Goal: Task Accomplishment & Management: Manage account settings

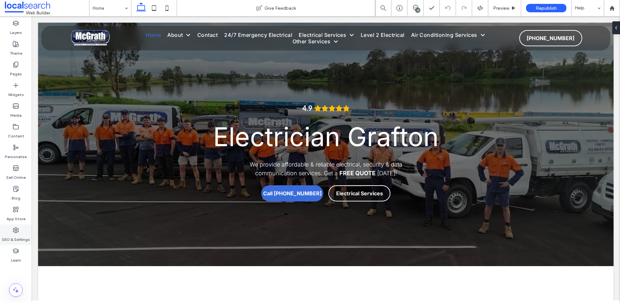
click at [12, 234] on label "SEO & Settings" at bounding box center [16, 237] width 28 height 9
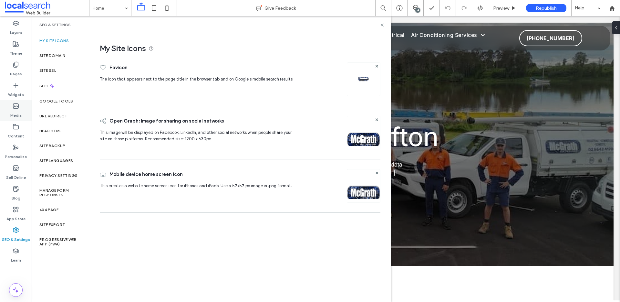
click at [16, 109] on label "Media" at bounding box center [15, 113] width 11 height 9
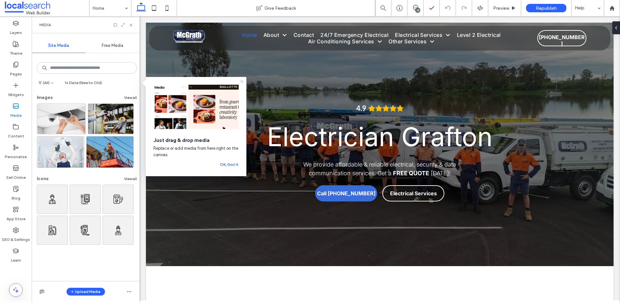
click at [242, 81] on use at bounding box center [241, 81] width 3 height 3
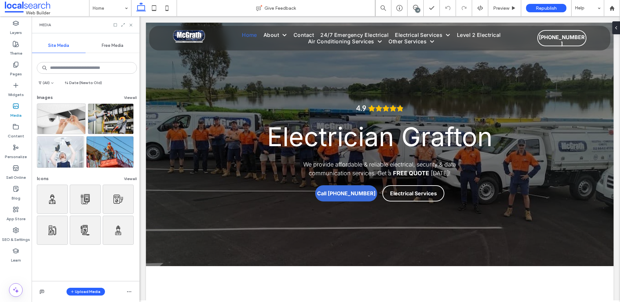
click at [129, 24] on icon at bounding box center [131, 25] width 5 height 5
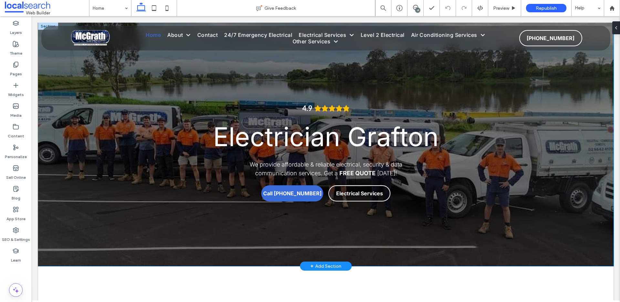
click at [58, 68] on div "4.9 Panel only seen by widget owner Edit widget Views 0%" at bounding box center [326, 144] width 576 height 243
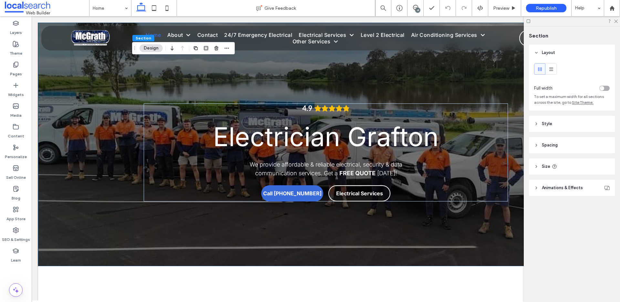
click at [538, 124] on icon at bounding box center [536, 123] width 5 height 5
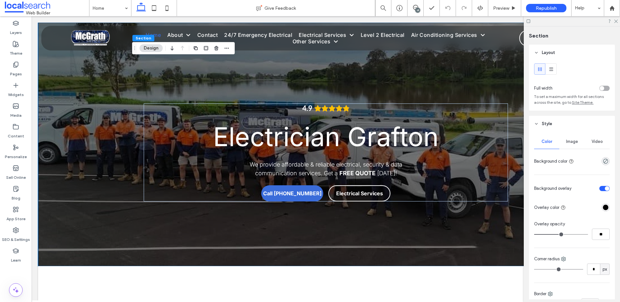
click at [572, 143] on span "Image" at bounding box center [572, 141] width 12 height 5
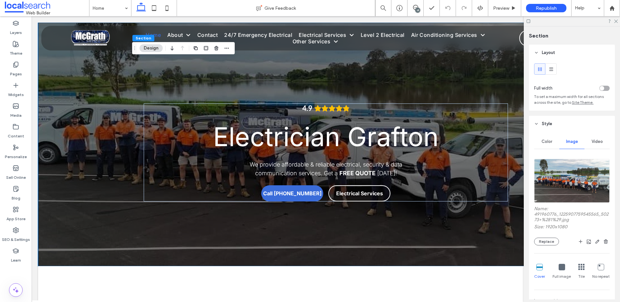
click at [558, 191] on img at bounding box center [572, 181] width 76 height 44
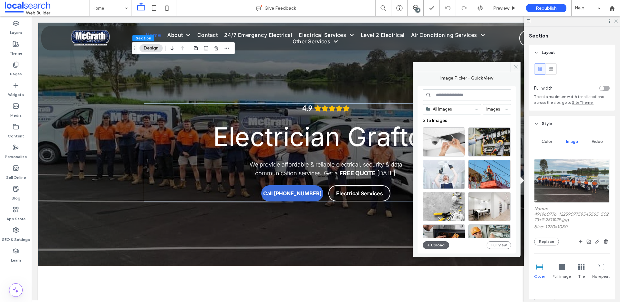
click at [515, 66] on use at bounding box center [515, 66] width 3 height 3
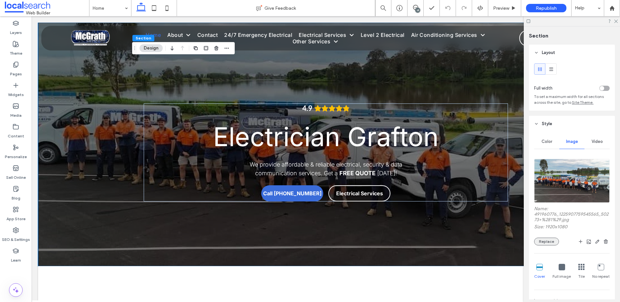
click at [547, 242] on button "Replace" at bounding box center [546, 241] width 25 height 8
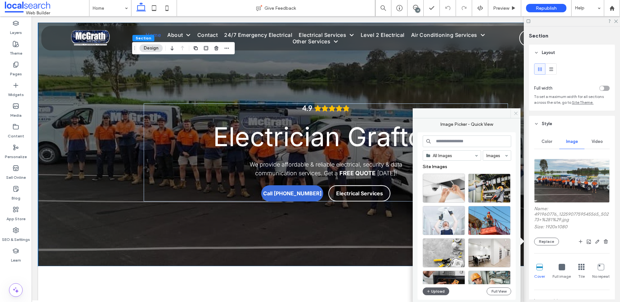
drag, startPoint x: 515, startPoint y: 115, endPoint x: 551, endPoint y: 165, distance: 62.0
click at [515, 115] on icon at bounding box center [516, 113] width 5 height 5
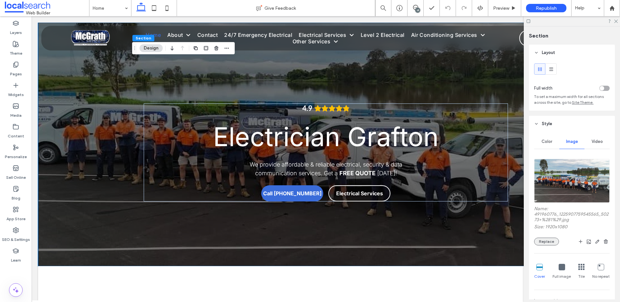
click at [545, 241] on button "Replace" at bounding box center [546, 241] width 25 height 8
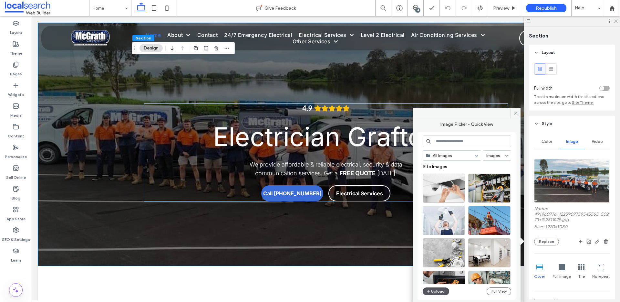
click at [433, 293] on button "Upload" at bounding box center [436, 291] width 26 height 8
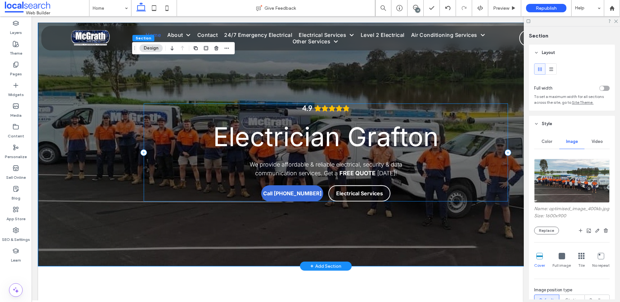
scroll to position [1, 0]
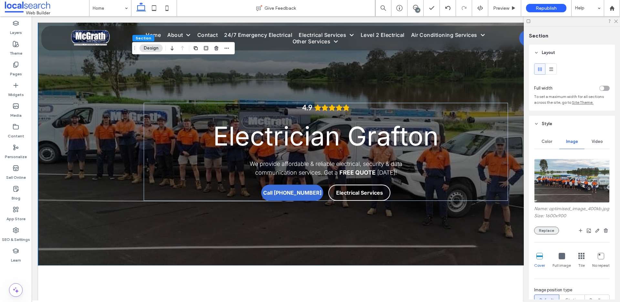
click at [540, 229] on button "Replace" at bounding box center [546, 230] width 25 height 8
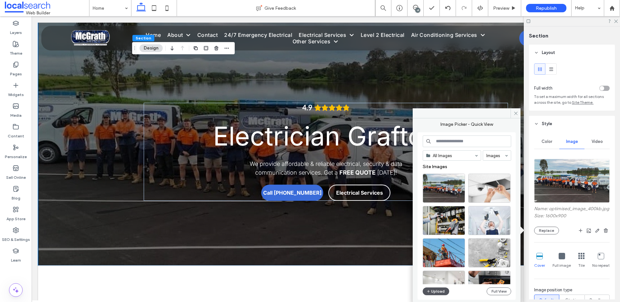
click at [437, 289] on button "Upload" at bounding box center [436, 291] width 26 height 8
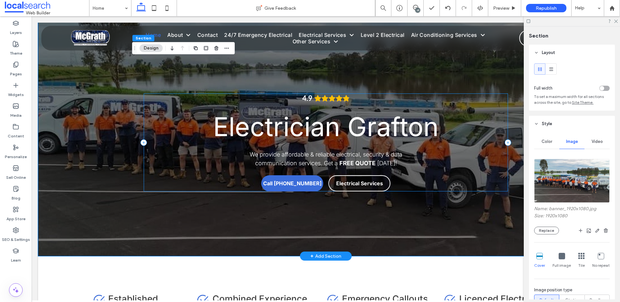
scroll to position [0, 0]
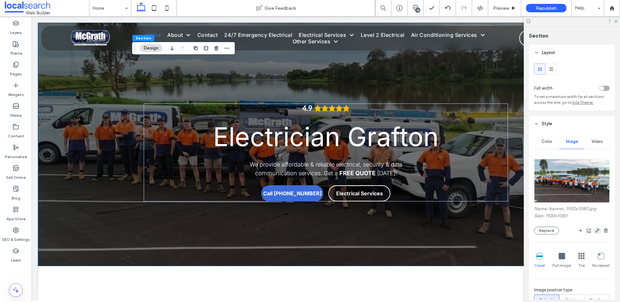
click at [595, 229] on icon "button" at bounding box center [597, 230] width 5 height 5
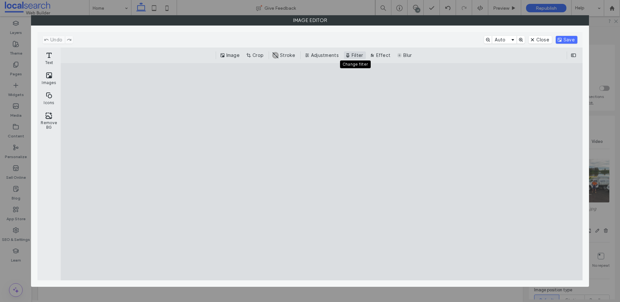
click at [354, 54] on button "Filter" at bounding box center [355, 55] width 22 height 8
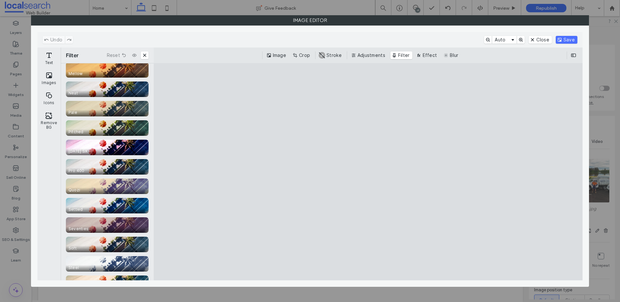
scroll to position [1081, 0]
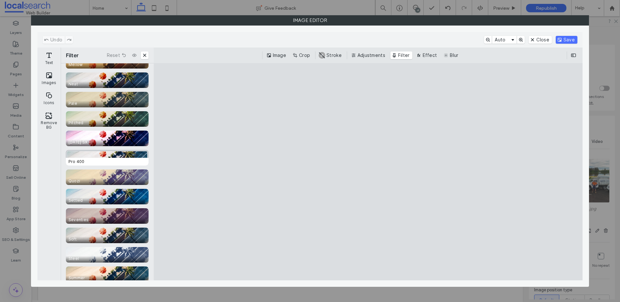
click at [106, 155] on div "CE.SDK" at bounding box center [107, 158] width 83 height 16
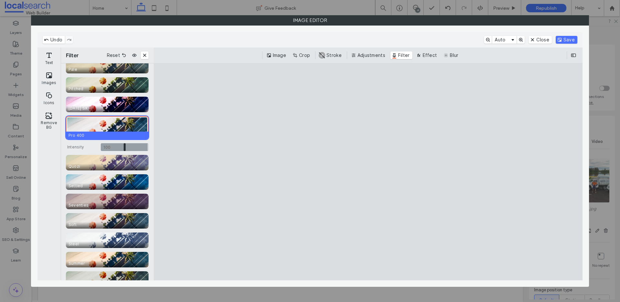
scroll to position [1144, 0]
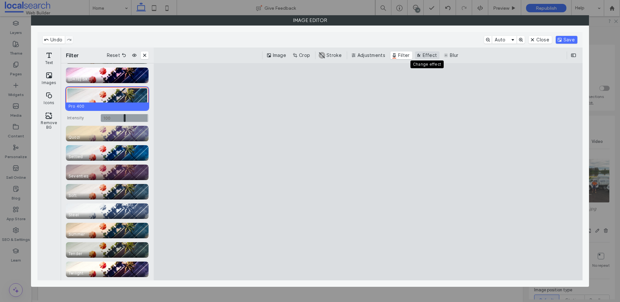
click at [435, 58] on button "Effect" at bounding box center [427, 55] width 25 height 8
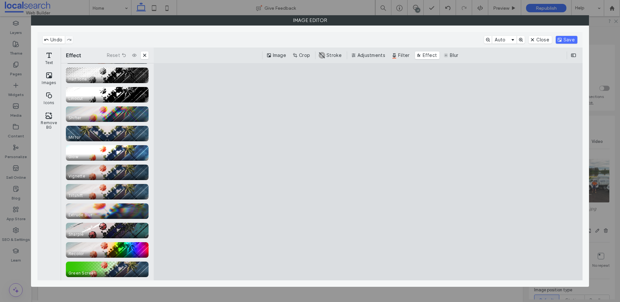
scroll to position [0, 0]
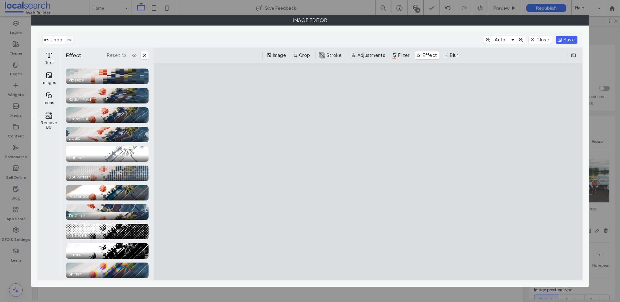
drag, startPoint x: 566, startPoint y: 38, endPoint x: 560, endPoint y: 41, distance: 6.5
click at [566, 38] on button "Save" at bounding box center [567, 40] width 22 height 8
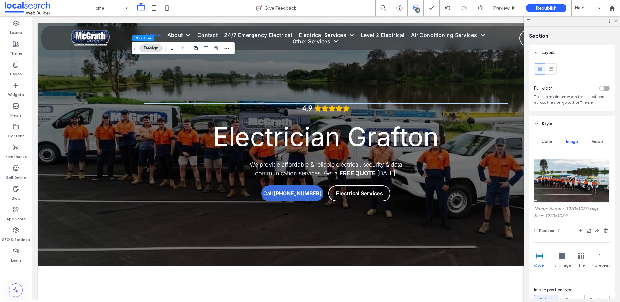
click at [416, 8] on div "19" at bounding box center [417, 10] width 5 height 5
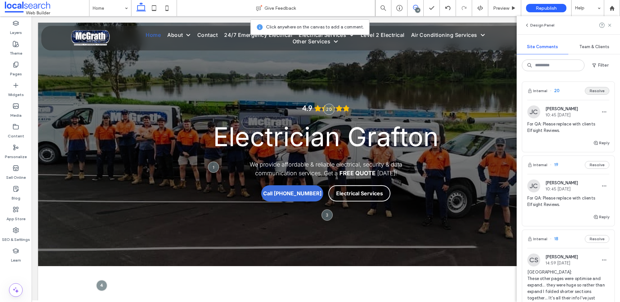
click at [597, 93] on button "Resolve" at bounding box center [597, 91] width 25 height 8
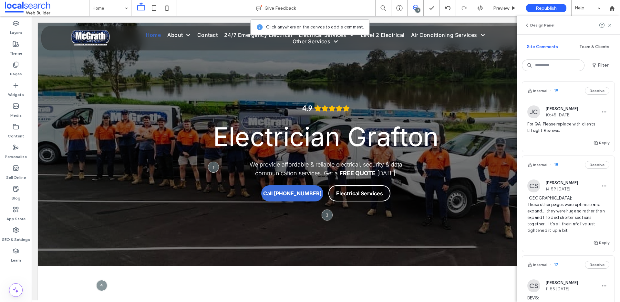
click at [590, 93] on button "Resolve" at bounding box center [597, 91] width 25 height 8
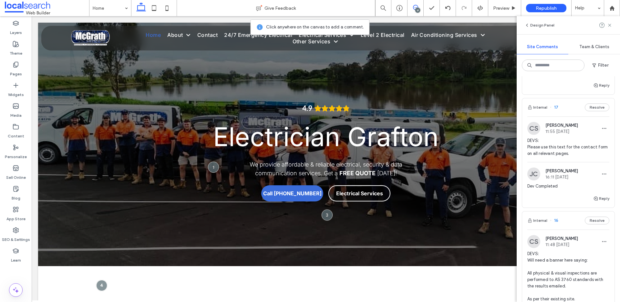
scroll to position [89, 0]
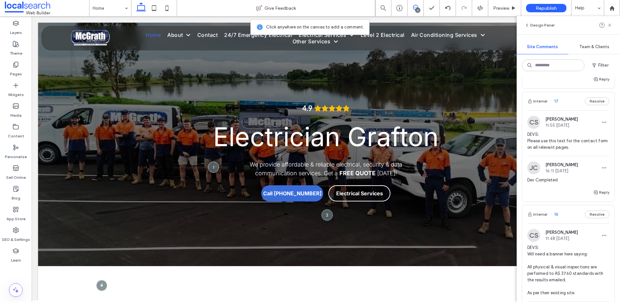
click at [599, 104] on button "Resolve" at bounding box center [597, 101] width 25 height 8
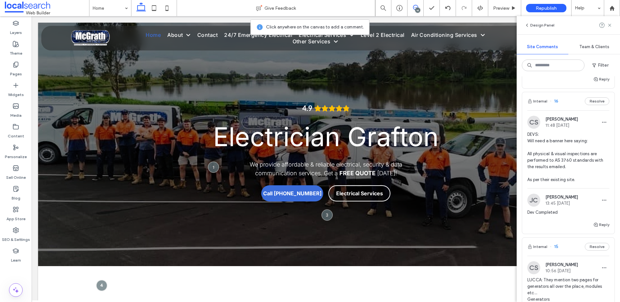
click at [593, 133] on span "DEVS: Will need a banner here saying: All physical & visual inspections are per…" at bounding box center [568, 157] width 82 height 52
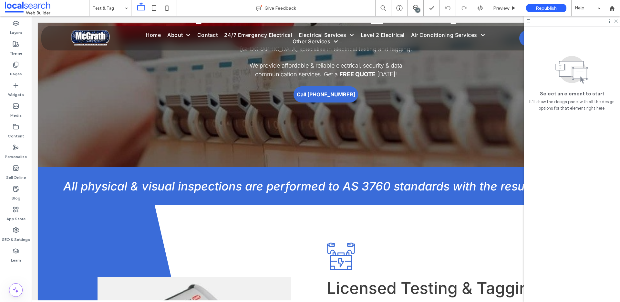
click at [417, 11] on div "16" at bounding box center [417, 10] width 5 height 5
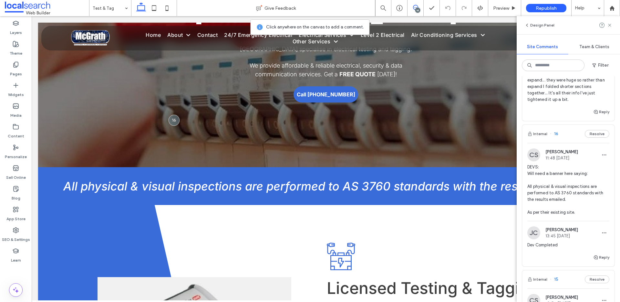
scroll to position [57, 0]
click at [595, 131] on button "Resolve" at bounding box center [597, 133] width 25 height 8
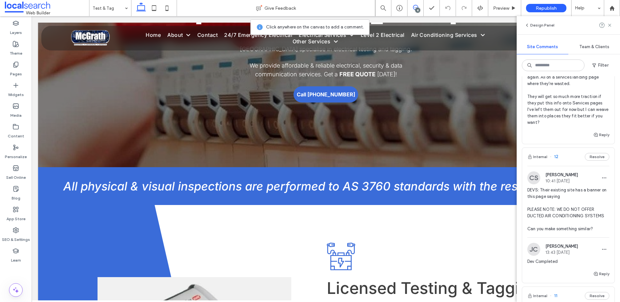
scroll to position [467, 0]
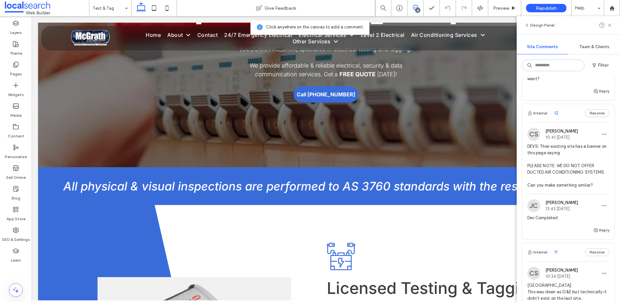
click at [580, 139] on div "CS Colleen Sharp 10:41 Sep 1 2025" at bounding box center [568, 134] width 82 height 13
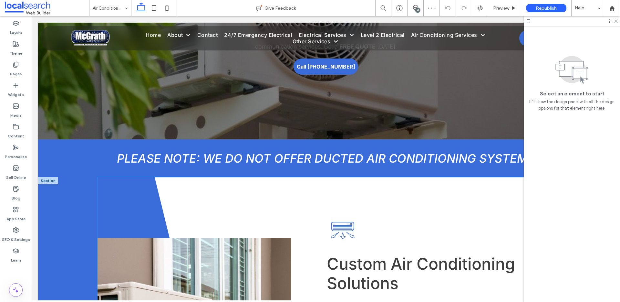
scroll to position [187, 0]
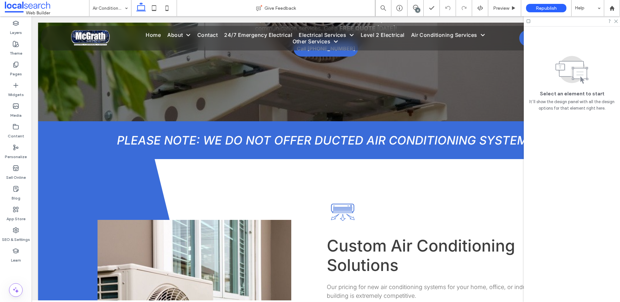
click at [416, 9] on div "15" at bounding box center [417, 10] width 5 height 5
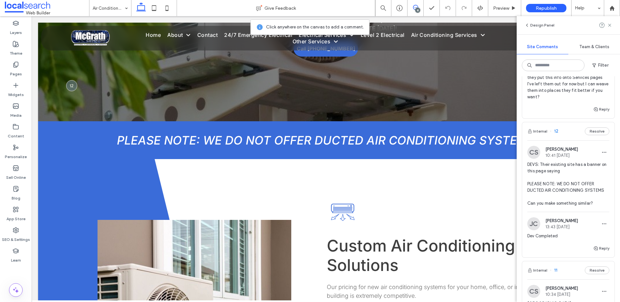
scroll to position [450, 0]
click at [598, 132] on button "Resolve" at bounding box center [597, 130] width 25 height 8
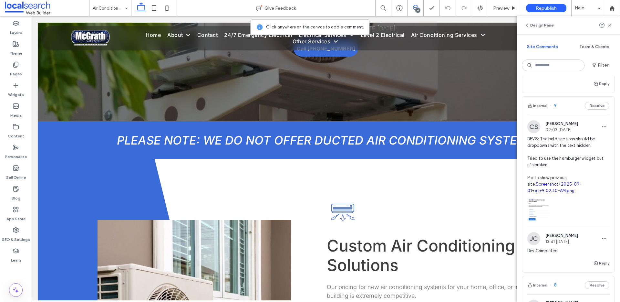
scroll to position [663, 0]
click at [559, 146] on span "DEVS: The bold sections should be dropdowns with the text hidden. Tried to use …" at bounding box center [568, 163] width 82 height 58
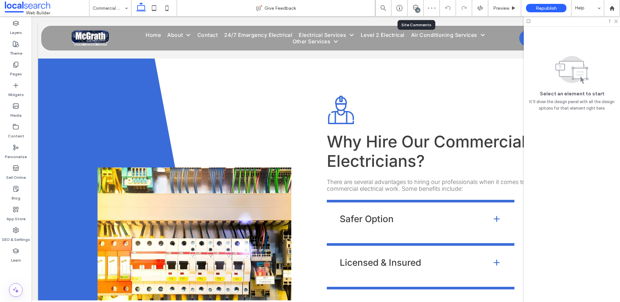
click at [420, 12] on div "14" at bounding box center [416, 8] width 16 height 16
click at [417, 8] on div "14" at bounding box center [417, 10] width 5 height 5
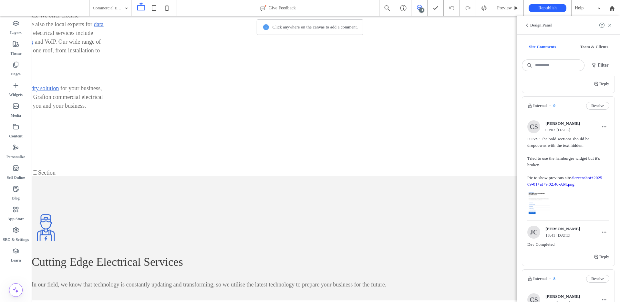
scroll to position [636, 0]
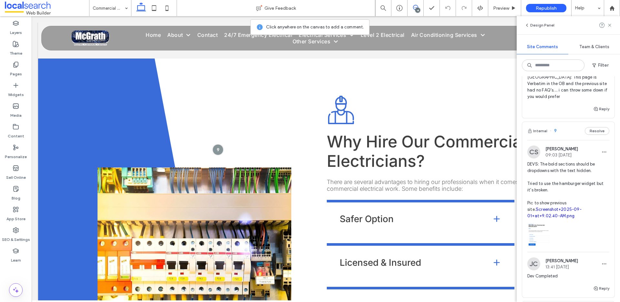
click at [599, 127] on button "Resolve" at bounding box center [597, 131] width 25 height 8
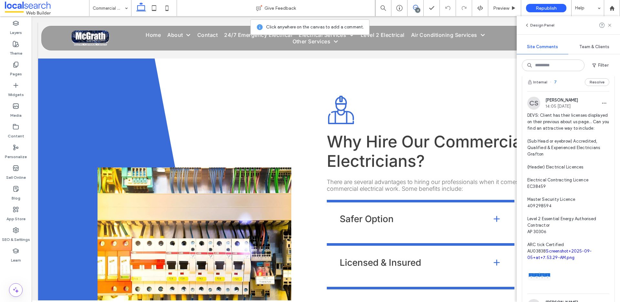
scroll to position [802, 0]
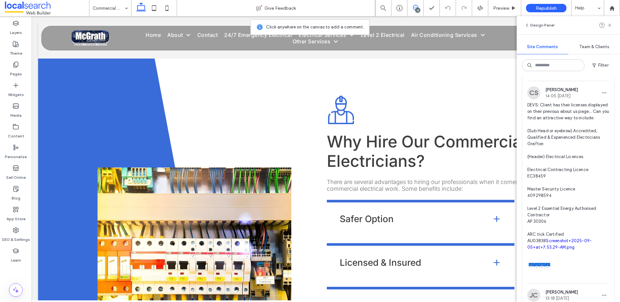
click at [587, 181] on span "DEVS: Client has their licenses displayed on their previous about us page... Ca…" at bounding box center [568, 176] width 82 height 149
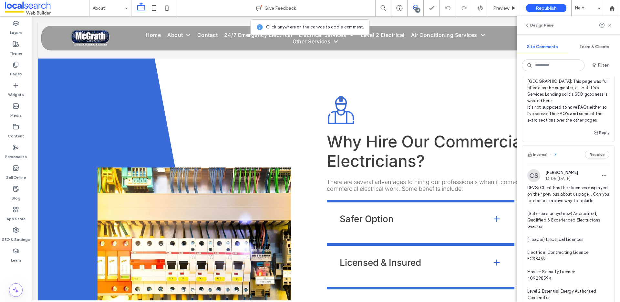
scroll to position [720, 0]
click at [591, 150] on button "Resolve" at bounding box center [597, 154] width 25 height 8
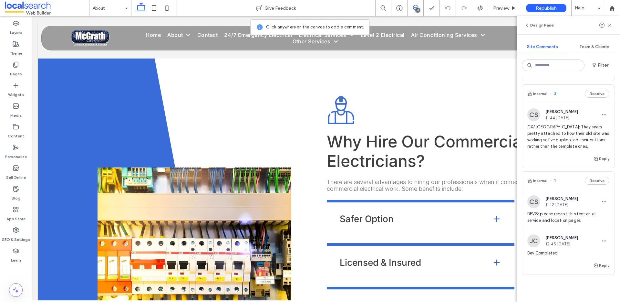
scroll to position [1120, 0]
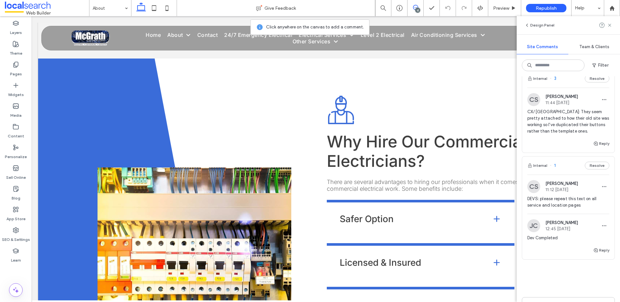
click at [592, 195] on span "DEVS: please repeat this text on all service and location pages" at bounding box center [568, 201] width 82 height 13
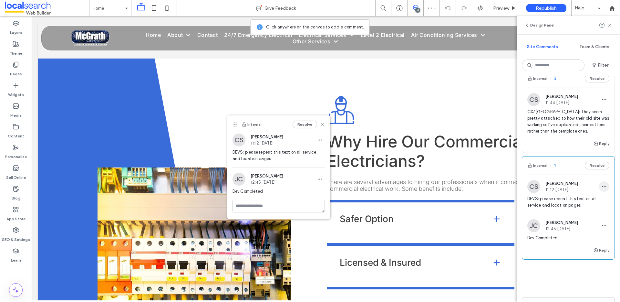
scroll to position [1122, 0]
click at [600, 160] on button "Resolve" at bounding box center [597, 164] width 25 height 8
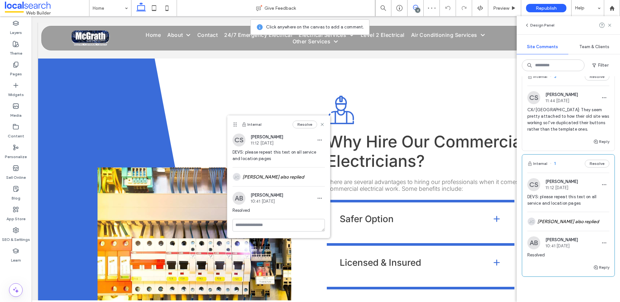
scroll to position [1060, 0]
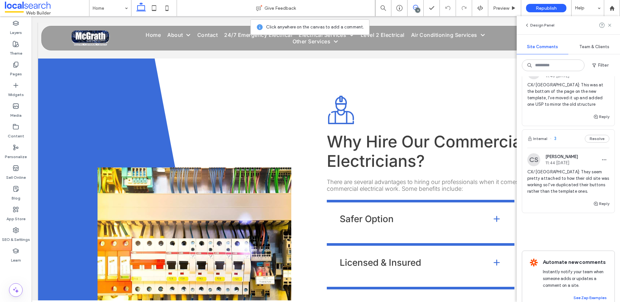
drag, startPoint x: 611, startPoint y: 26, endPoint x: 594, endPoint y: 32, distance: 18.6
click at [611, 27] on icon at bounding box center [609, 25] width 5 height 5
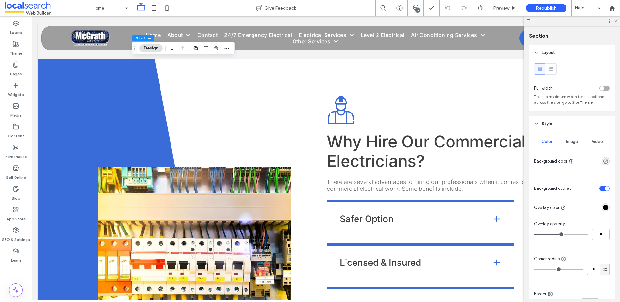
type input "**"
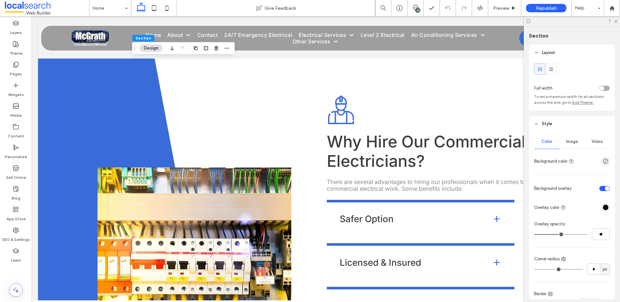
type input "**"
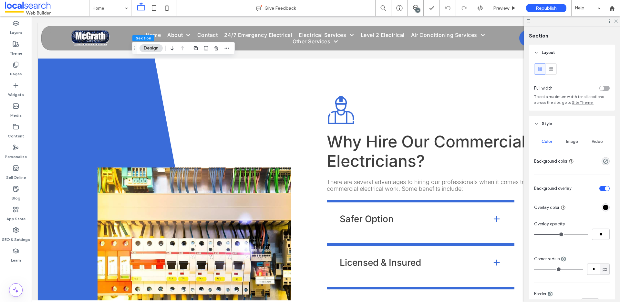
type input "**"
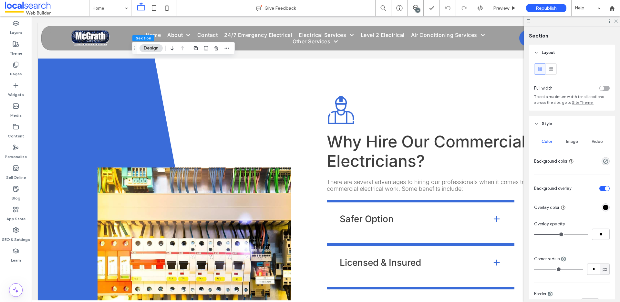
type input "**"
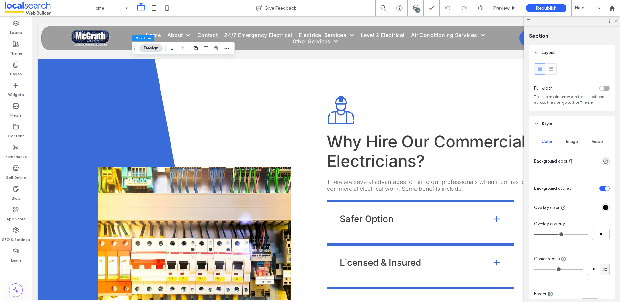
type input "**"
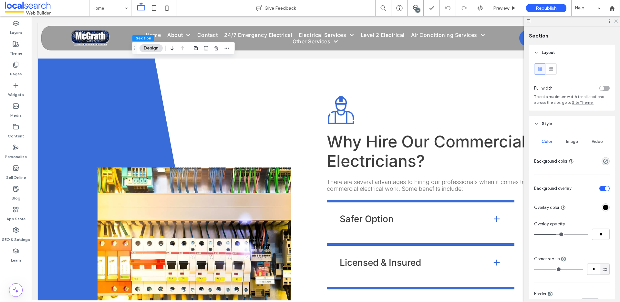
type input "**"
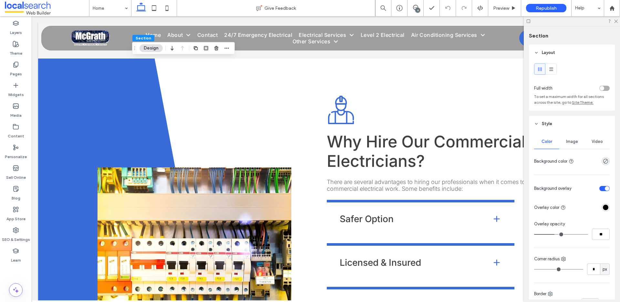
type input "**"
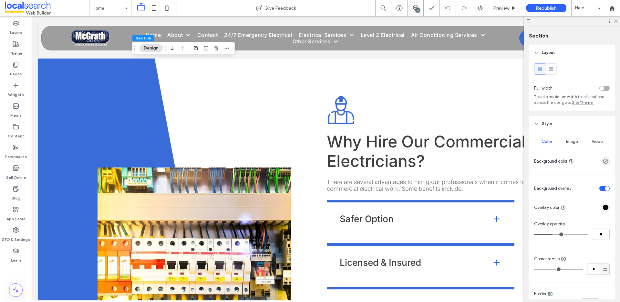
type input "**"
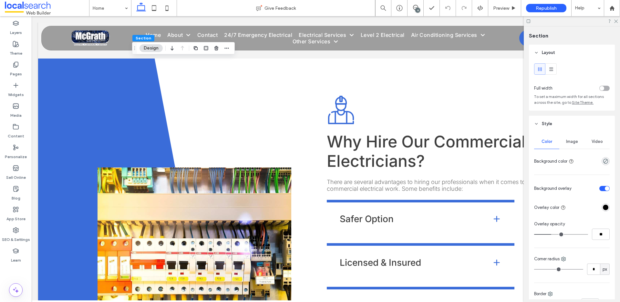
type input "**"
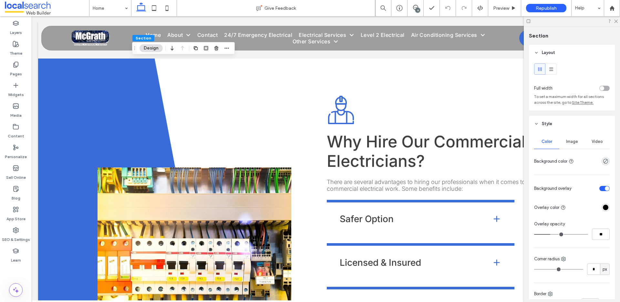
drag, startPoint x: 561, startPoint y: 236, endPoint x: 551, endPoint y: 236, distance: 10.7
click at [551, 235] on input "range" at bounding box center [561, 234] width 54 height 1
type input "**"
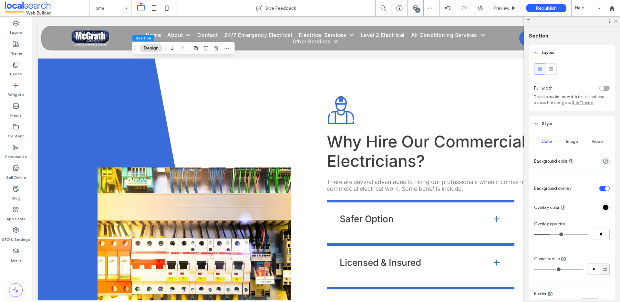
type input "**"
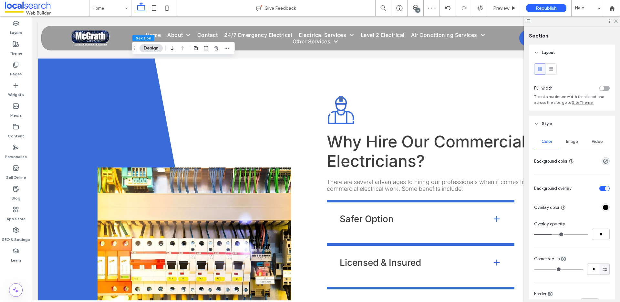
type input "**"
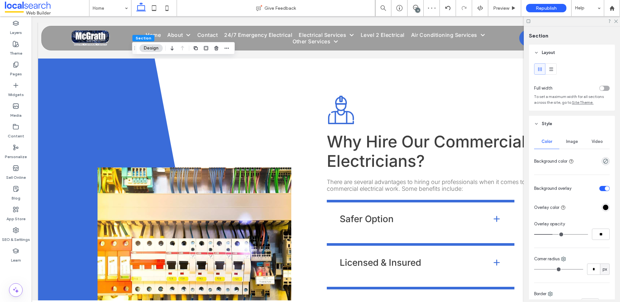
type input "**"
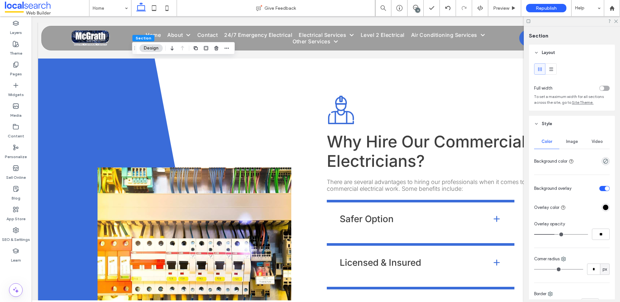
type input "**"
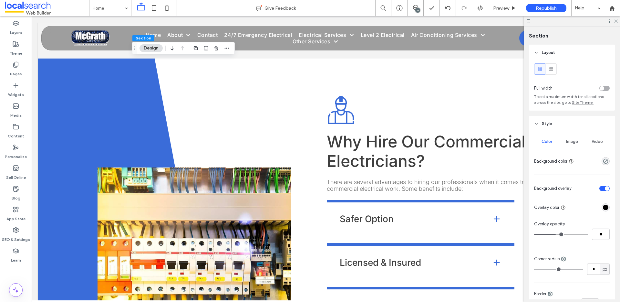
drag, startPoint x: 552, startPoint y: 235, endPoint x: 556, endPoint y: 235, distance: 4.5
click at [556, 235] on input "range" at bounding box center [561, 234] width 54 height 1
type input "**"
click at [614, 21] on icon at bounding box center [616, 21] width 4 height 4
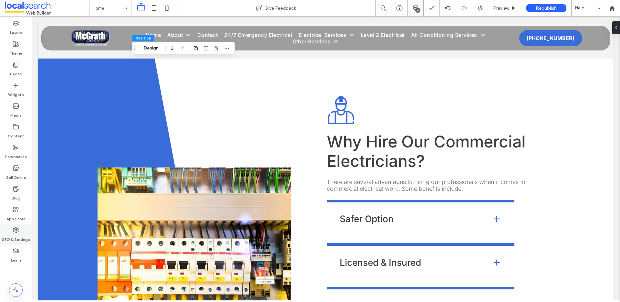
click at [12, 238] on label "SEO & Settings" at bounding box center [16, 237] width 28 height 9
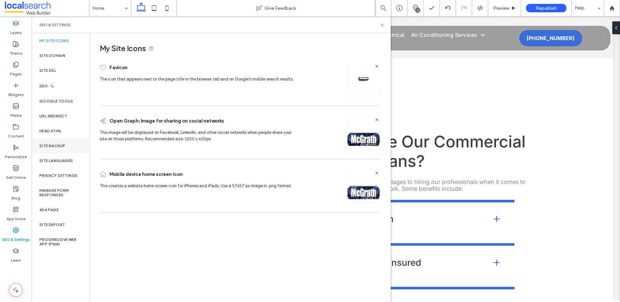
click at [56, 146] on label "Site Backup" at bounding box center [52, 145] width 26 height 5
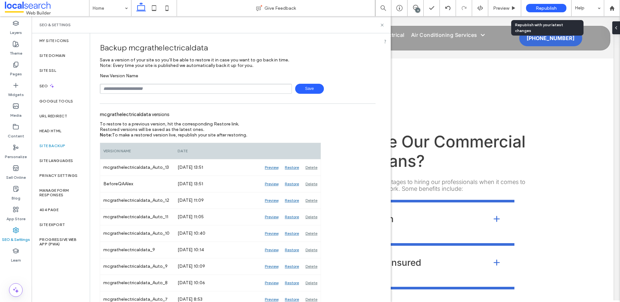
click at [544, 6] on span "Republish" at bounding box center [546, 7] width 21 height 5
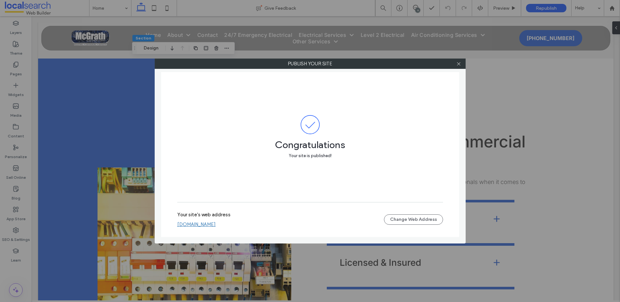
click at [216, 224] on link "[DOMAIN_NAME]" at bounding box center [196, 224] width 38 height 6
click at [457, 63] on icon at bounding box center [458, 63] width 5 height 5
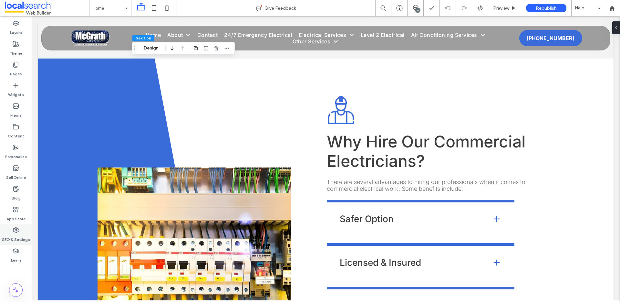
click at [12, 235] on label "SEO & Settings" at bounding box center [16, 237] width 28 height 9
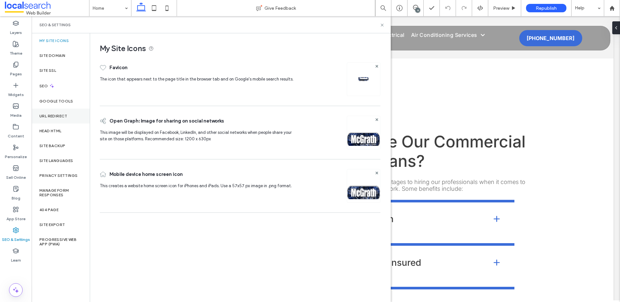
click at [47, 120] on div "URL Redirect" at bounding box center [61, 116] width 58 height 15
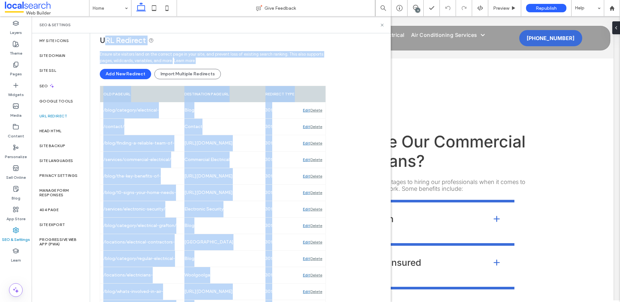
scroll to position [48, 0]
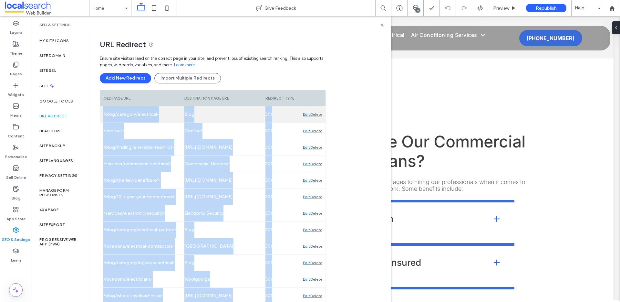
drag, startPoint x: 332, startPoint y: 288, endPoint x: 106, endPoint y: 111, distance: 287.4
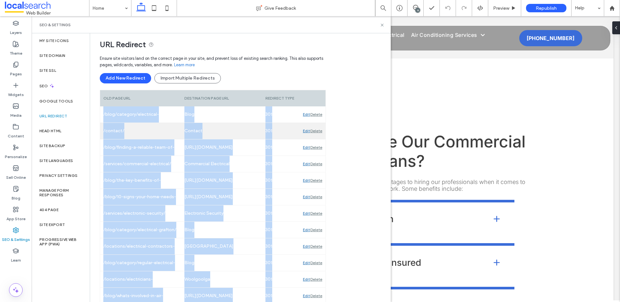
copy div "/blog/category/electrical-maintenance/ Blog 301 Edit Delete /contact/ Contact 3…"
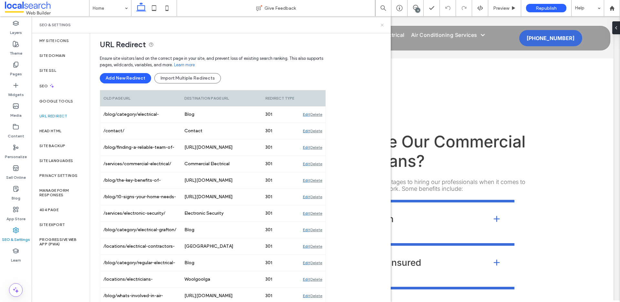
click at [383, 24] on use at bounding box center [382, 25] width 3 height 3
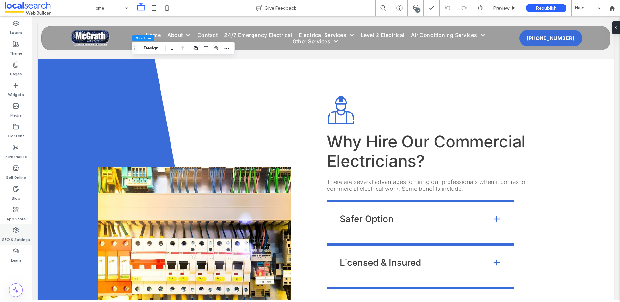
click at [14, 234] on label "SEO & Settings" at bounding box center [16, 237] width 28 height 9
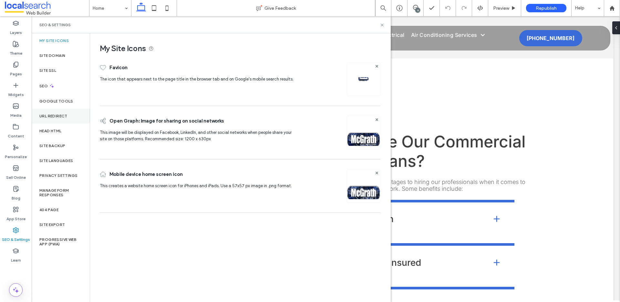
click at [62, 117] on label "URL Redirect" at bounding box center [53, 116] width 28 height 5
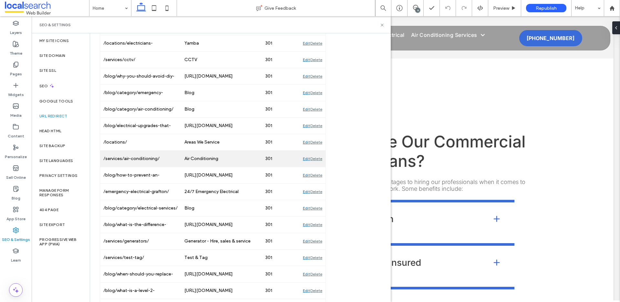
scroll to position [1009, 0]
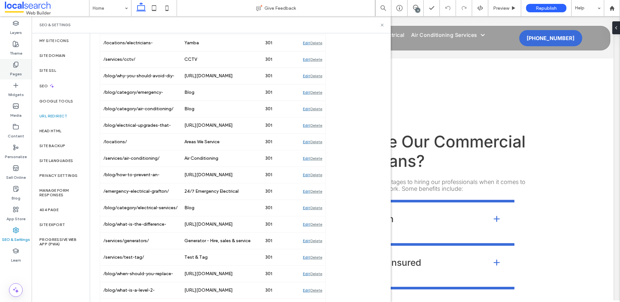
click at [15, 67] on use at bounding box center [16, 64] width 5 height 5
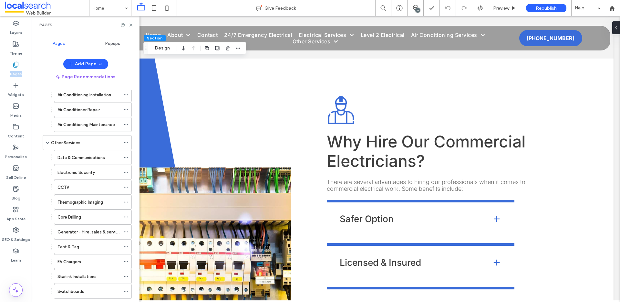
scroll to position [213, 0]
click at [128, 230] on div at bounding box center [128, 230] width 8 height 10
click at [126, 230] on use at bounding box center [126, 230] width 4 height 1
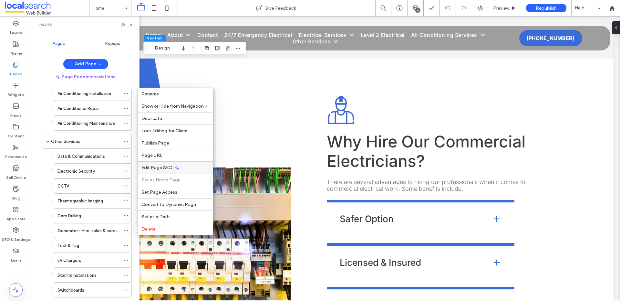
click at [175, 166] on icon at bounding box center [176, 167] width 5 height 5
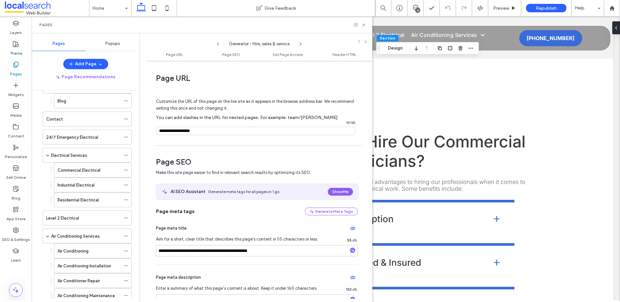
scroll to position [40, 0]
click at [128, 136] on icon at bounding box center [126, 137] width 5 height 5
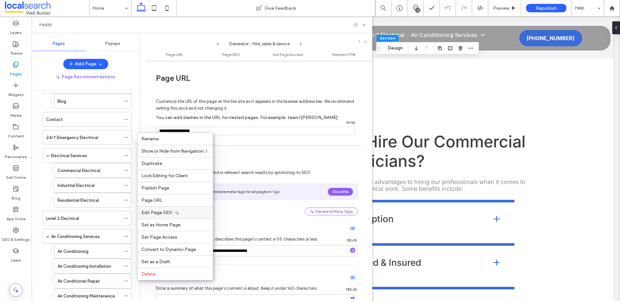
click at [168, 214] on span "Edit Page SEO" at bounding box center [156, 212] width 31 height 5
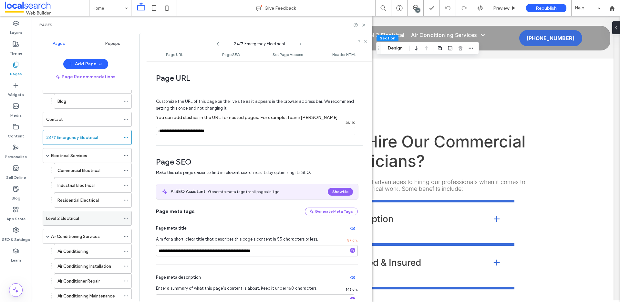
click at [127, 219] on icon at bounding box center [126, 218] width 5 height 5
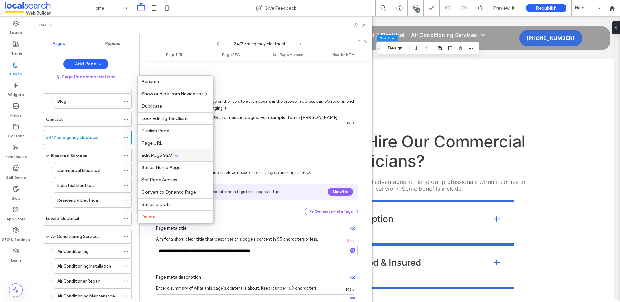
click at [160, 155] on span "Edit Page SEO" at bounding box center [156, 154] width 31 height 5
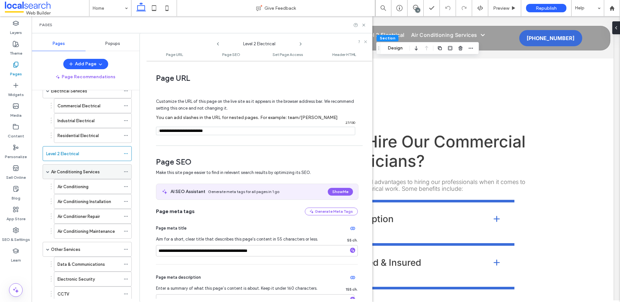
scroll to position [109, 0]
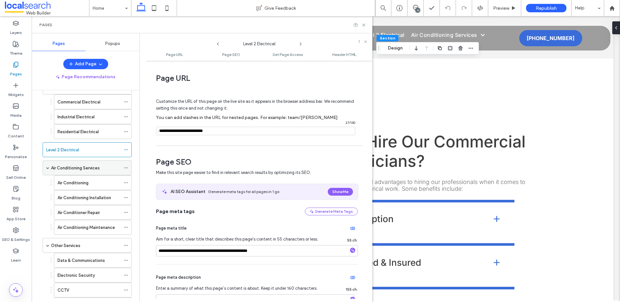
click at [127, 167] on icon at bounding box center [126, 167] width 5 height 5
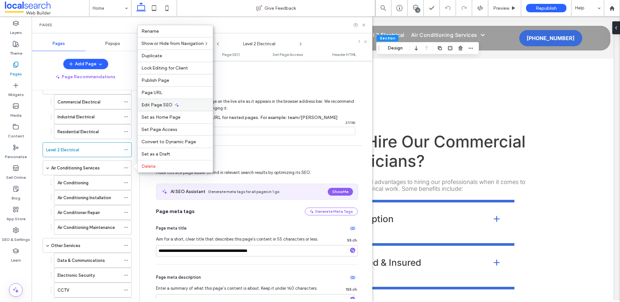
click at [162, 106] on span "Edit Page SEO" at bounding box center [156, 104] width 31 height 5
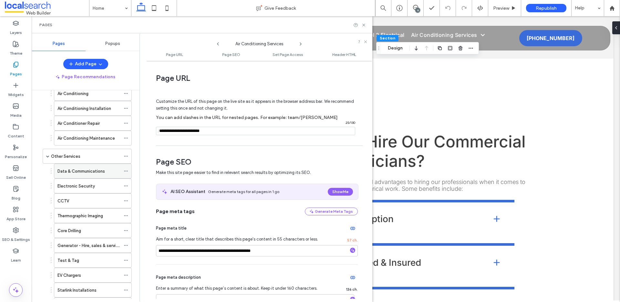
scroll to position [200, 0]
click at [126, 244] on icon at bounding box center [126, 243] width 5 height 5
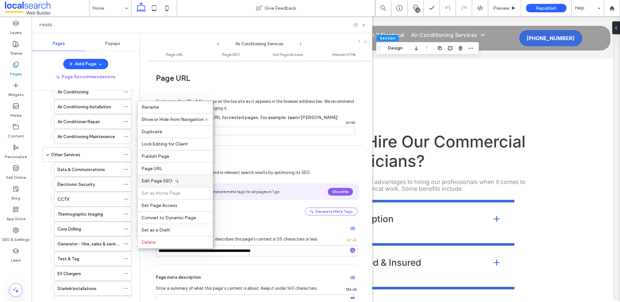
click at [149, 182] on span "Edit Page SEO" at bounding box center [156, 180] width 31 height 5
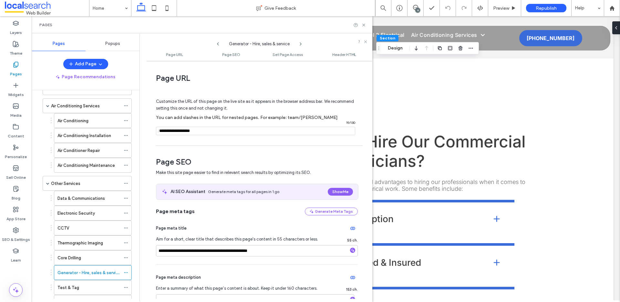
scroll to position [172, 0]
click at [126, 183] on icon at bounding box center [126, 182] width 5 height 5
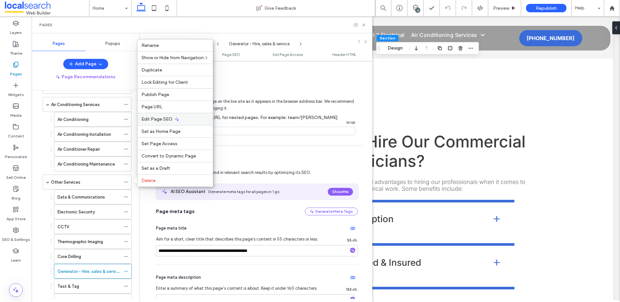
click at [148, 117] on span "Edit Page SEO" at bounding box center [156, 118] width 31 height 5
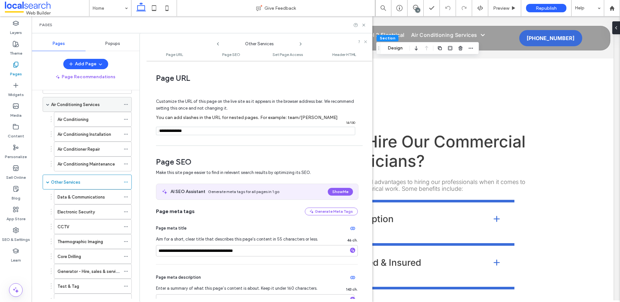
click at [123, 103] on div "Air Conditioning Services" at bounding box center [87, 104] width 89 height 15
click at [127, 104] on icon at bounding box center [126, 104] width 5 height 5
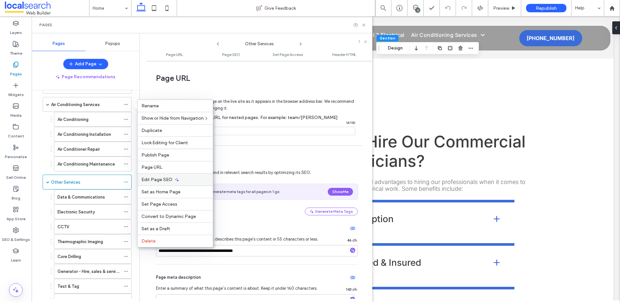
click at [169, 177] on span "Edit Page SEO" at bounding box center [156, 179] width 31 height 5
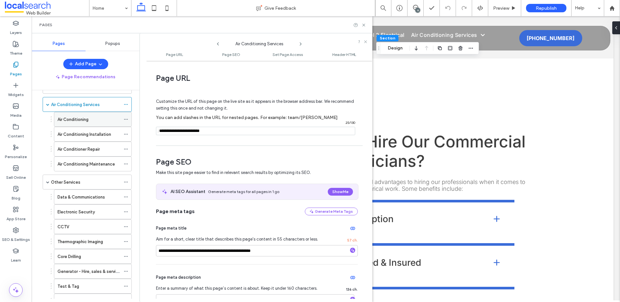
click at [124, 118] on icon at bounding box center [126, 119] width 5 height 5
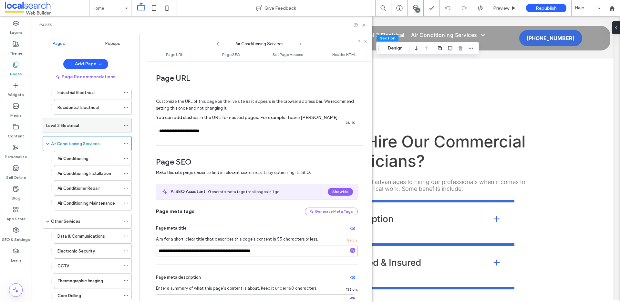
scroll to position [133, 0]
click at [124, 158] on icon at bounding box center [126, 158] width 5 height 5
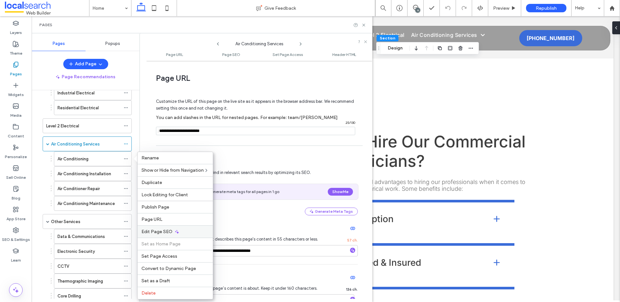
click at [169, 225] on div "Edit Page SEO" at bounding box center [175, 231] width 75 height 12
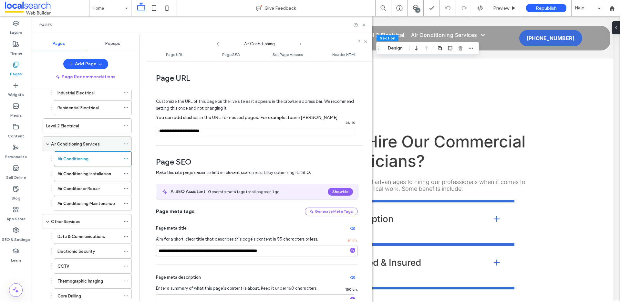
click at [126, 142] on icon at bounding box center [126, 143] width 5 height 5
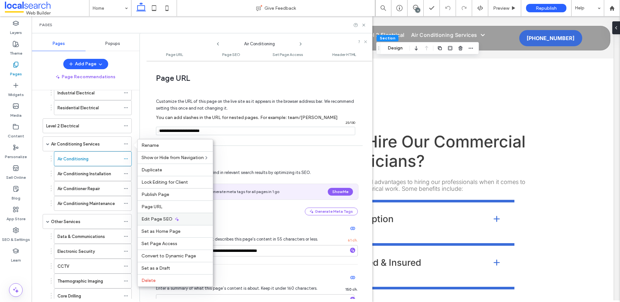
click at [184, 218] on div "Edit Page SEO" at bounding box center [175, 219] width 75 height 12
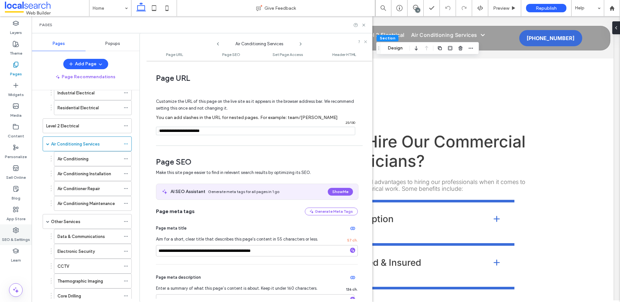
click at [10, 235] on label "SEO & Settings" at bounding box center [16, 237] width 28 height 9
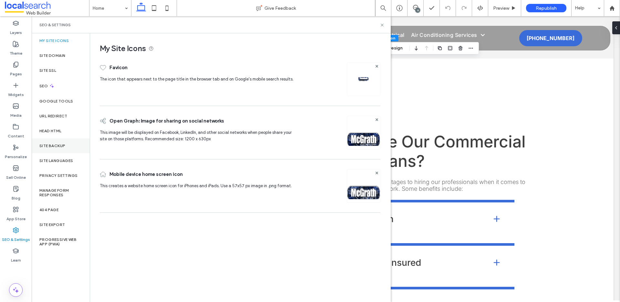
click at [63, 145] on label "Site Backup" at bounding box center [52, 145] width 26 height 5
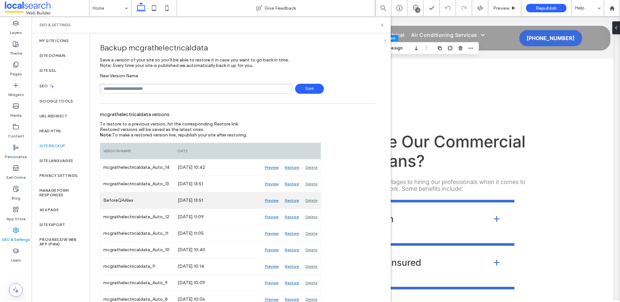
click at [288, 201] on div "Restore" at bounding box center [292, 200] width 21 height 16
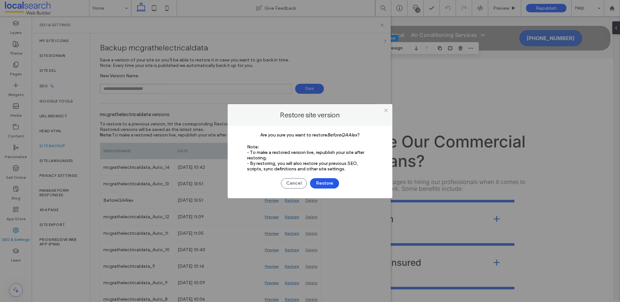
click at [331, 184] on button "Restore" at bounding box center [324, 183] width 29 height 10
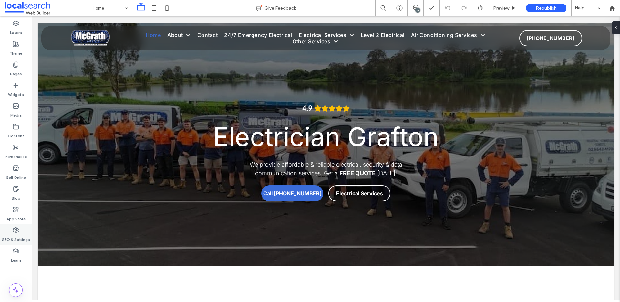
click at [15, 231] on use at bounding box center [15, 229] width 5 height 5
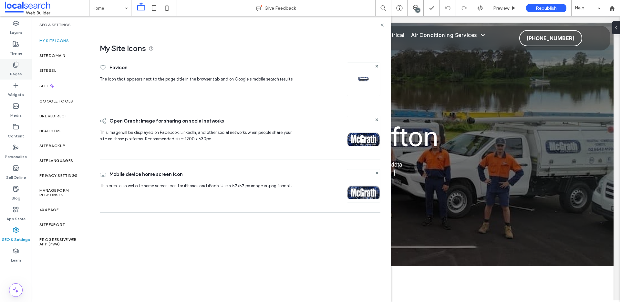
click at [9, 61] on div "Pages" at bounding box center [16, 69] width 32 height 21
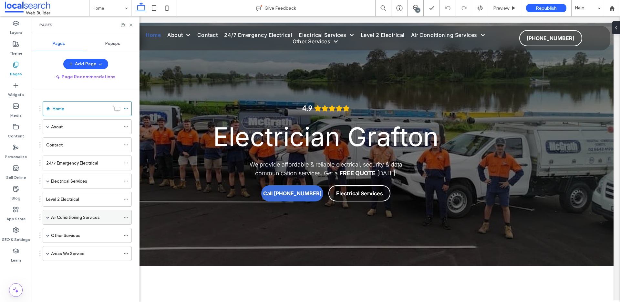
click at [48, 218] on span at bounding box center [47, 216] width 3 height 3
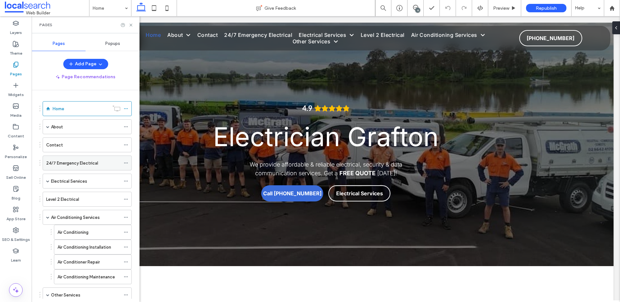
click at [127, 163] on icon at bounding box center [126, 163] width 5 height 5
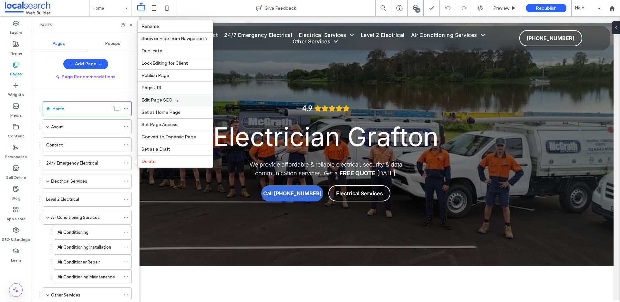
click at [172, 101] on div "Edit Page SEO" at bounding box center [175, 100] width 75 height 12
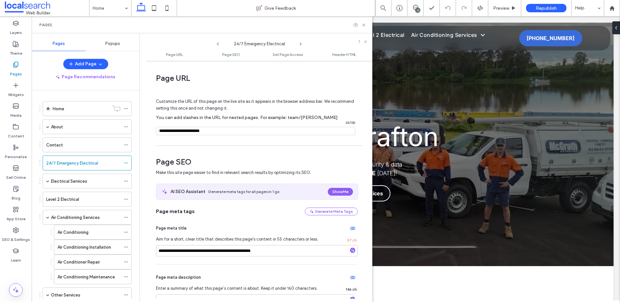
scroll to position [3, 0]
